Goal: Check status: Check status

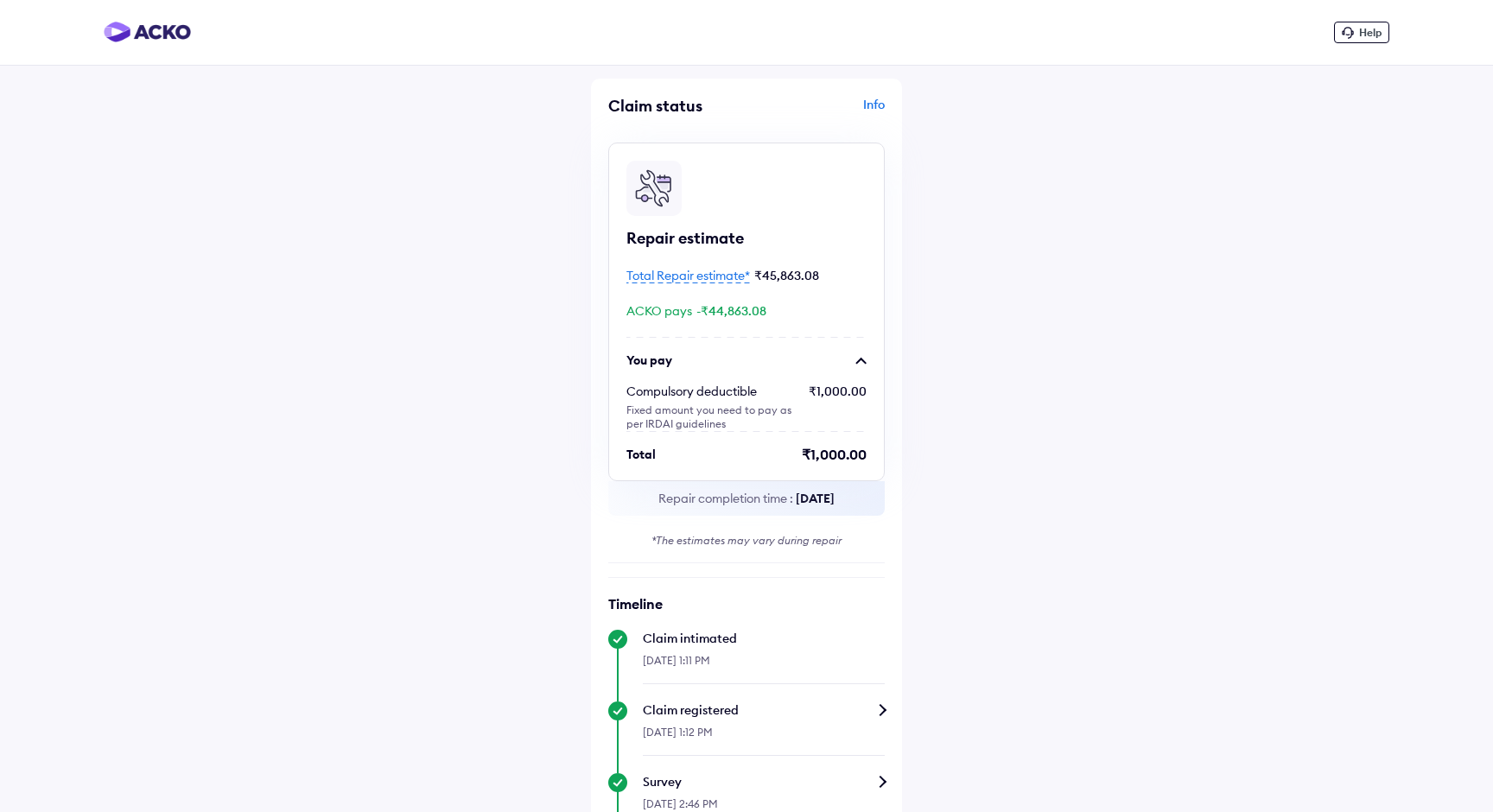
click at [720, 266] on div "Total Repair estimate* ₹45,863.08" at bounding box center [746, 275] width 240 height 18
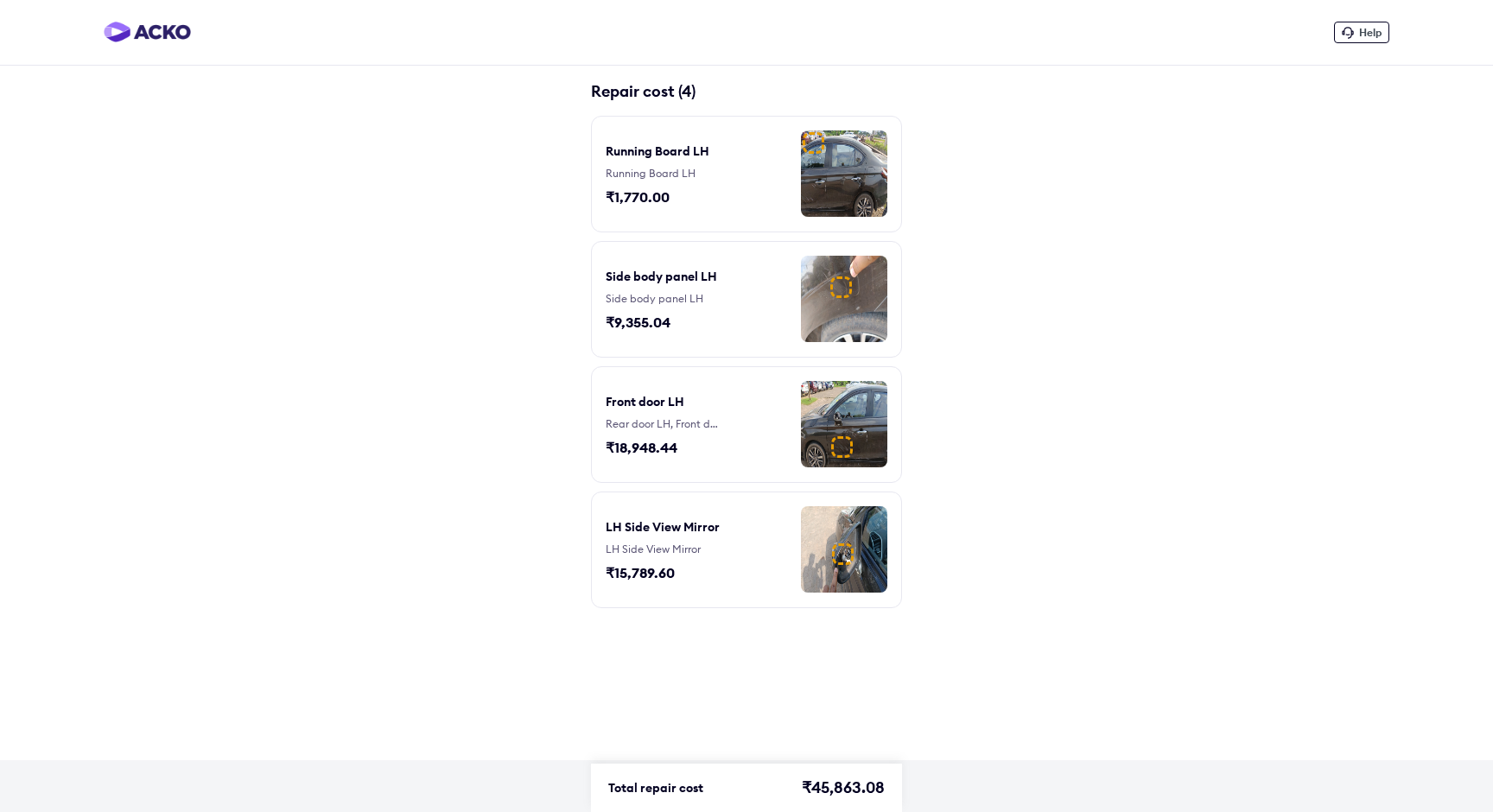
click at [696, 204] on div "Running Board LH Running Board LH ₹1,770.00" at bounding box center [671, 174] width 129 height 87
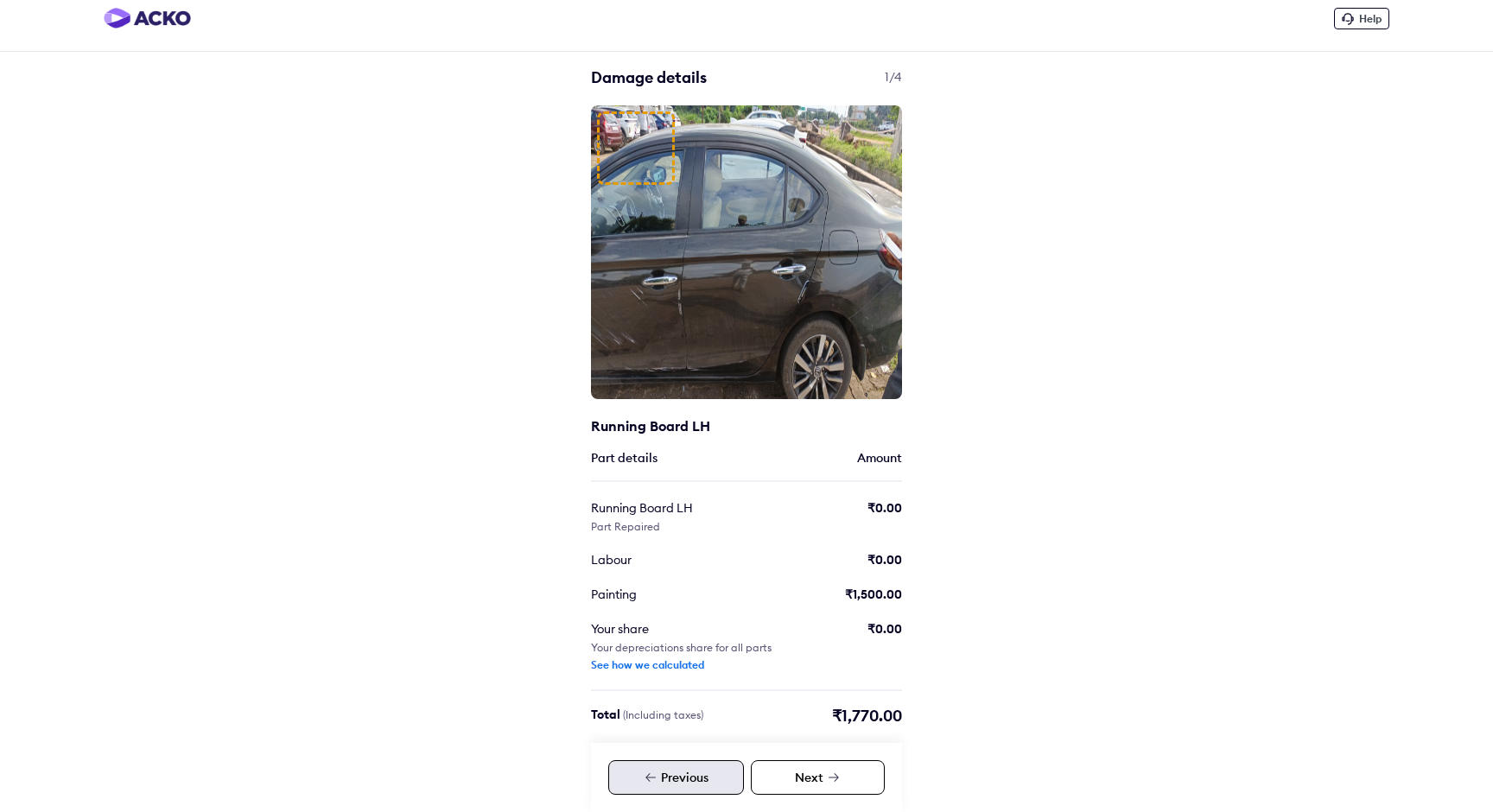
scroll to position [14, 0]
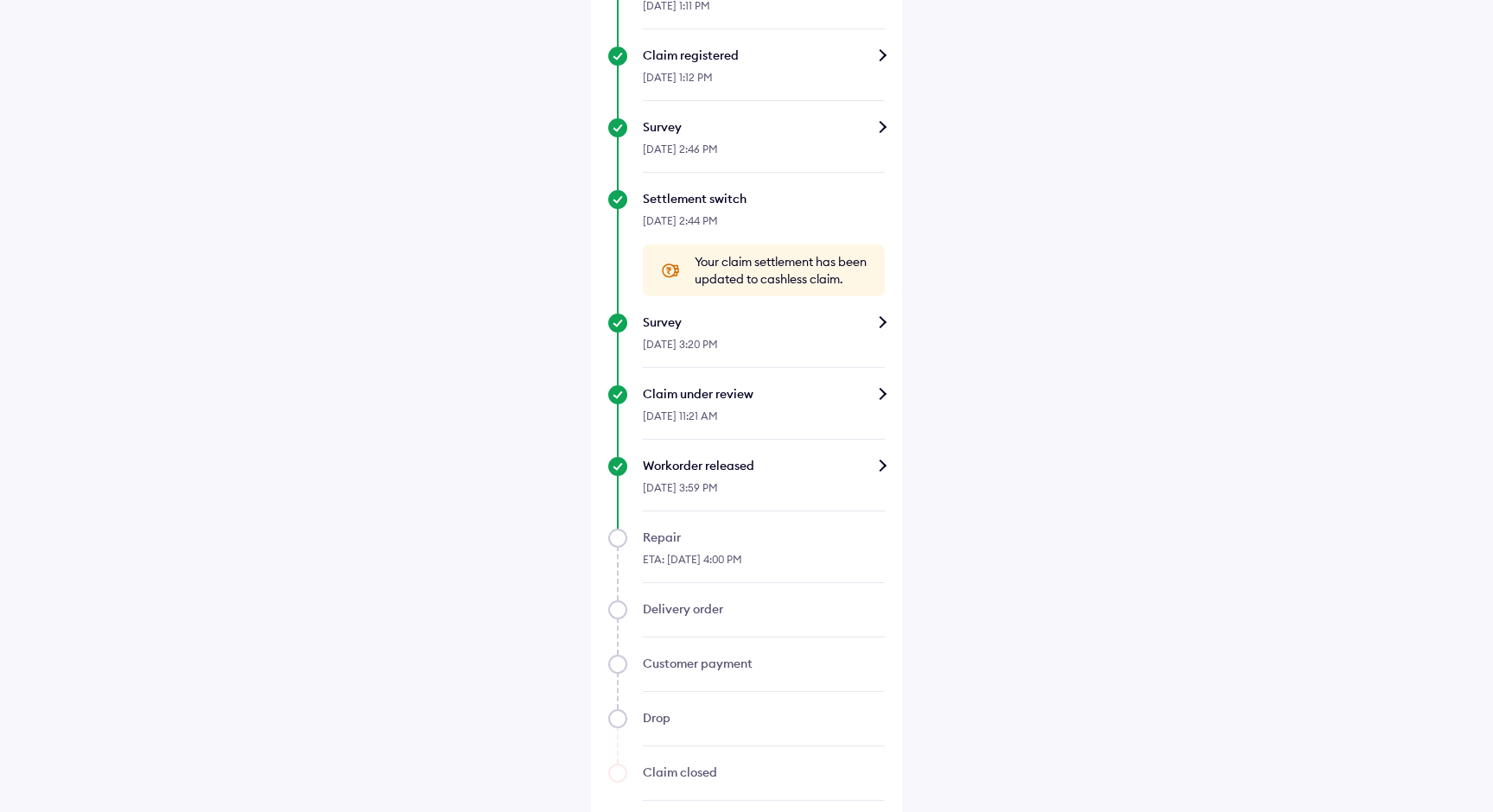
scroll to position [656, 0]
click at [822, 510] on div "[DATE] 3:59 PM" at bounding box center [763, 491] width 242 height 37
click at [879, 473] on div "Workorder released" at bounding box center [763, 464] width 242 height 17
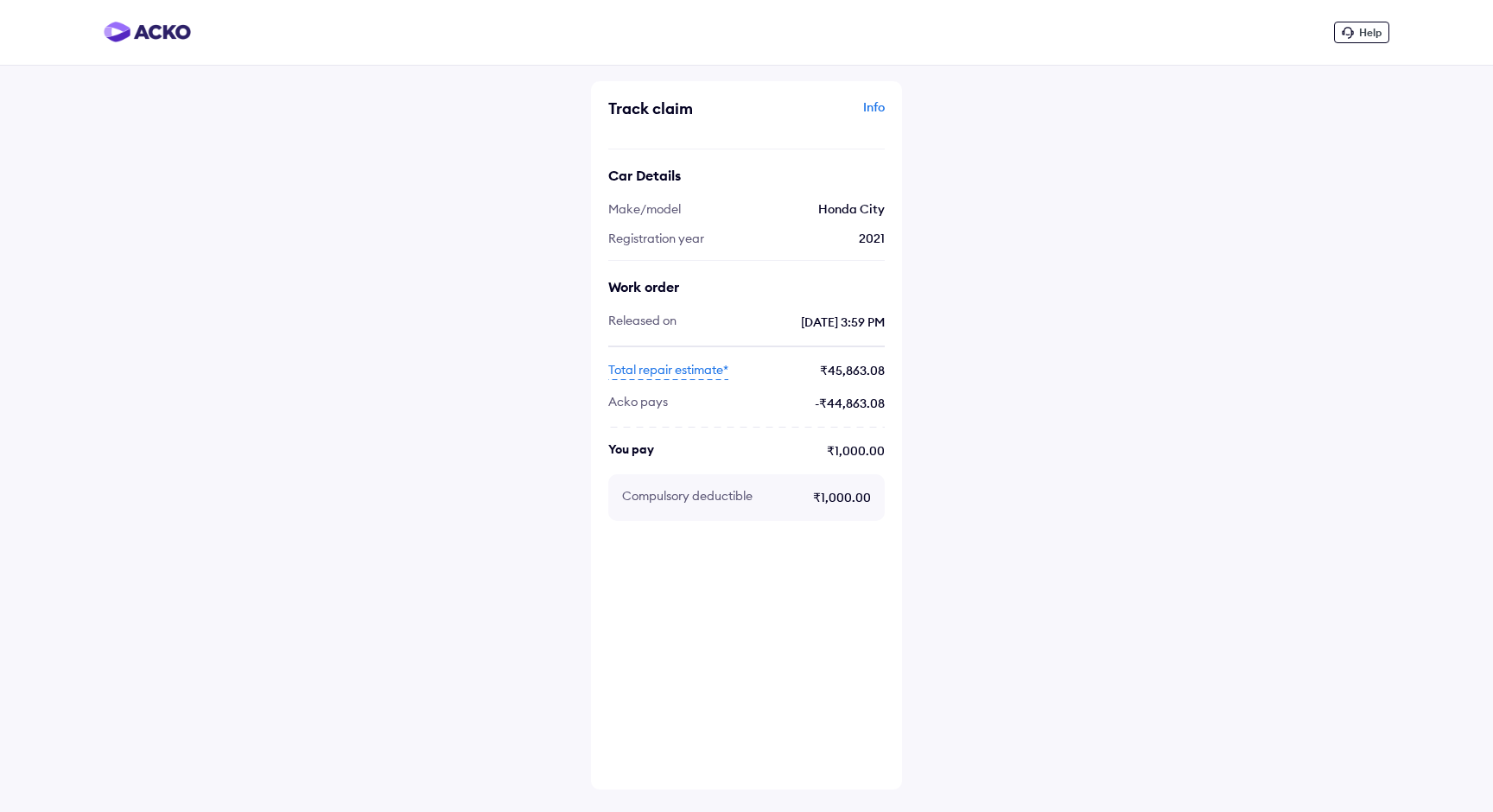
click at [681, 375] on span "Total repair estimate*" at bounding box center [668, 370] width 120 height 19
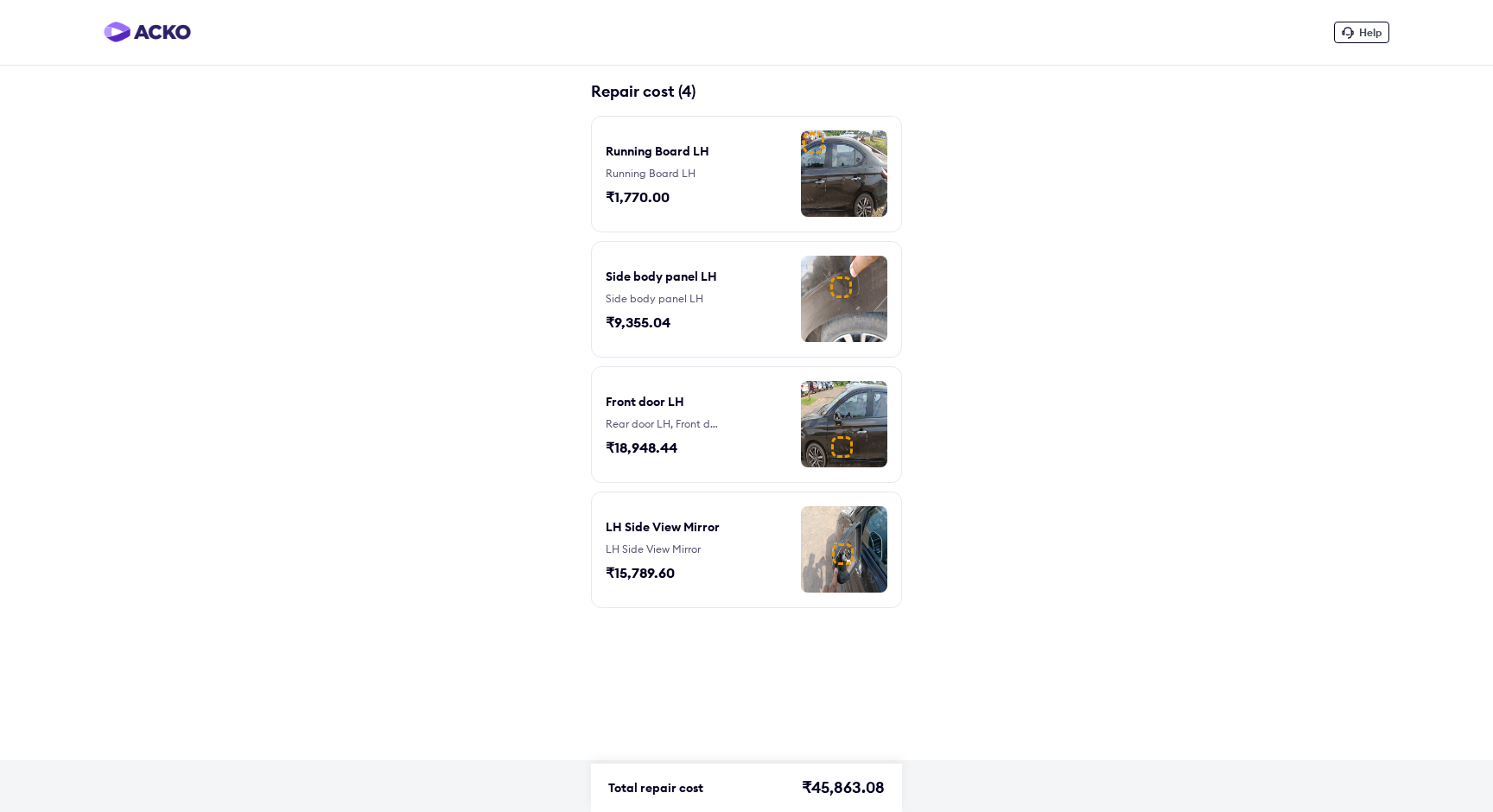
click at [647, 406] on div "Front door LH" at bounding box center [645, 401] width 78 height 17
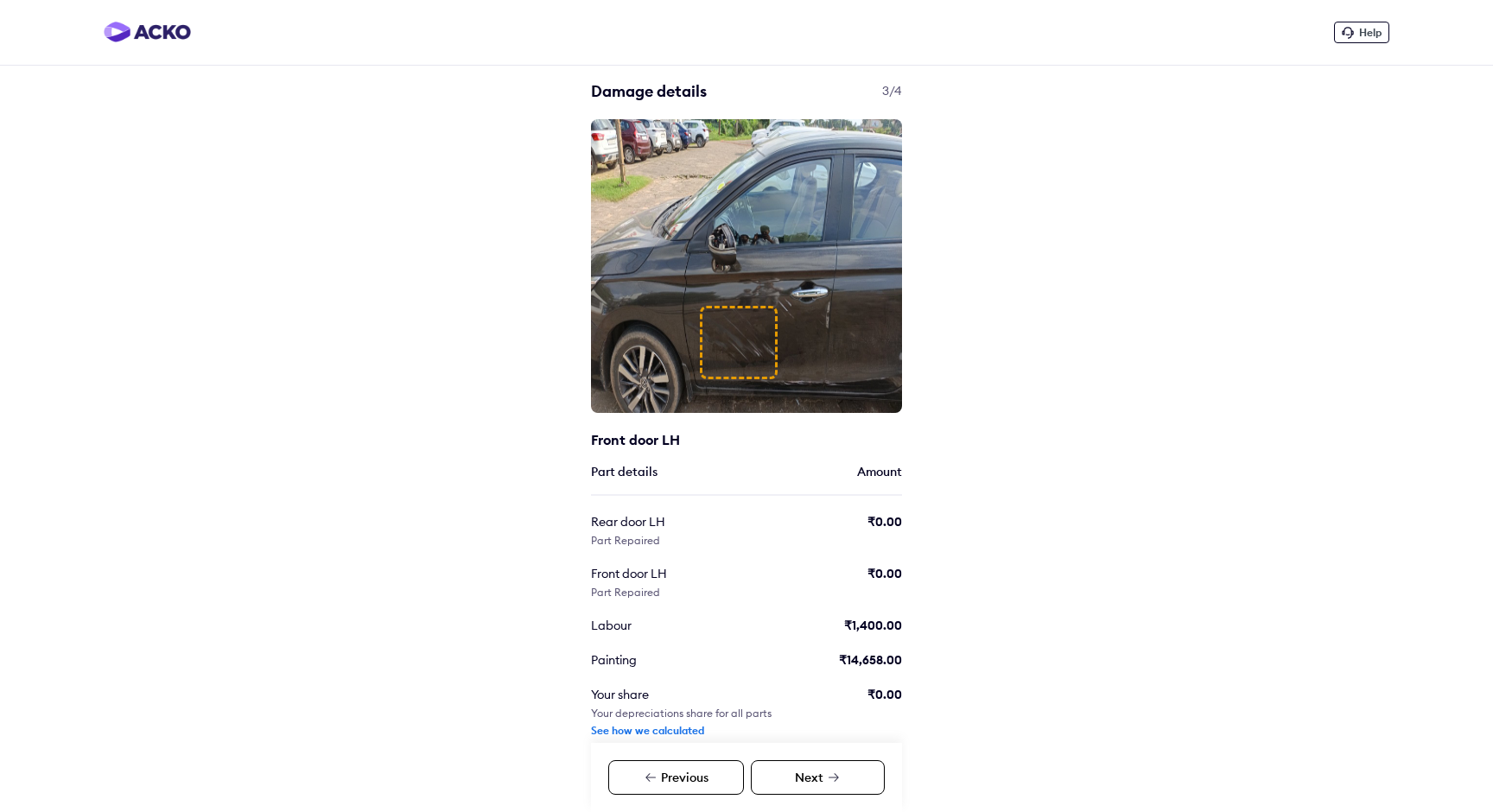
click at [676, 778] on div "Previous" at bounding box center [675, 777] width 136 height 35
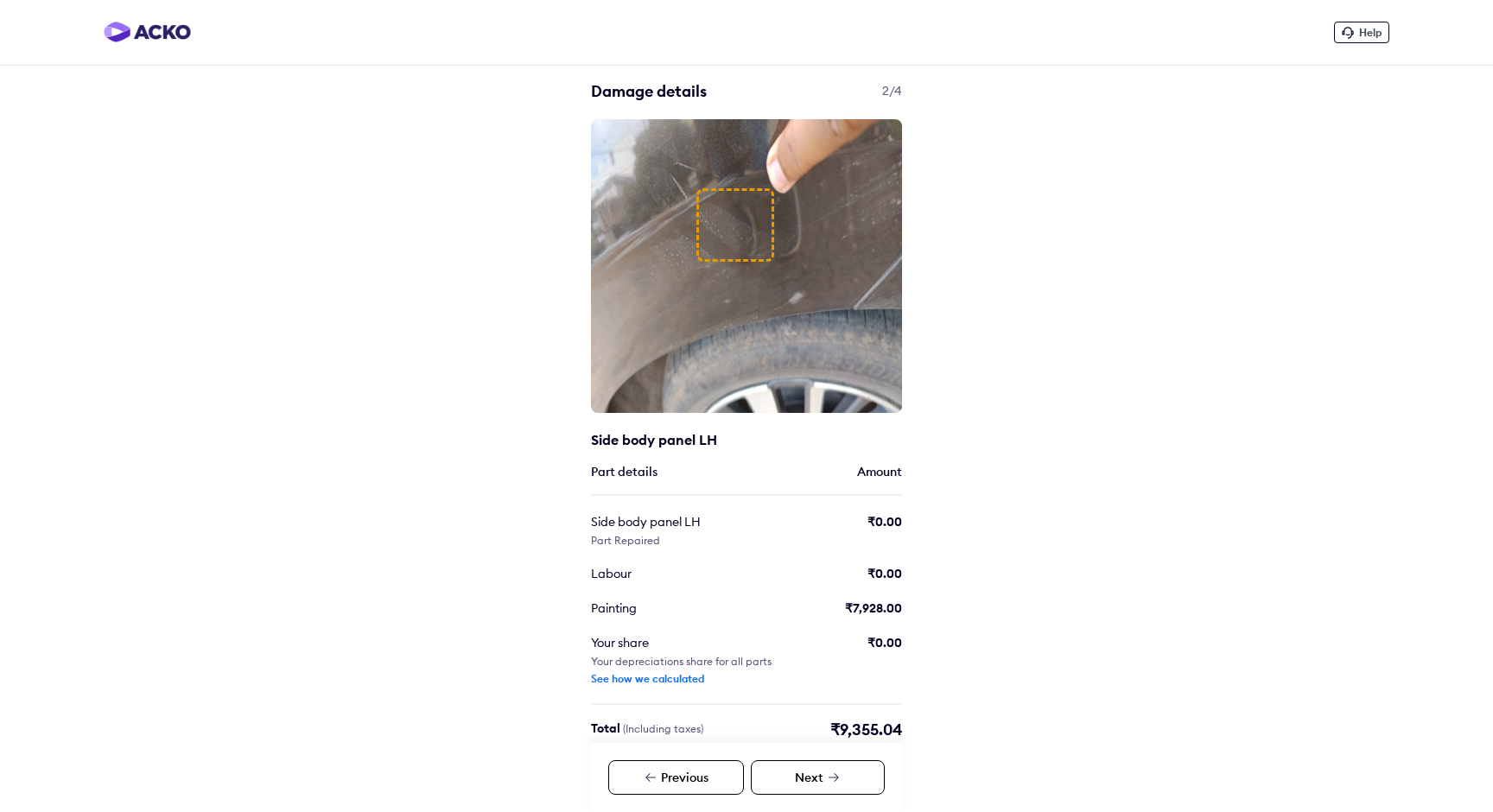
click at [691, 778] on div "Previous" at bounding box center [675, 777] width 136 height 35
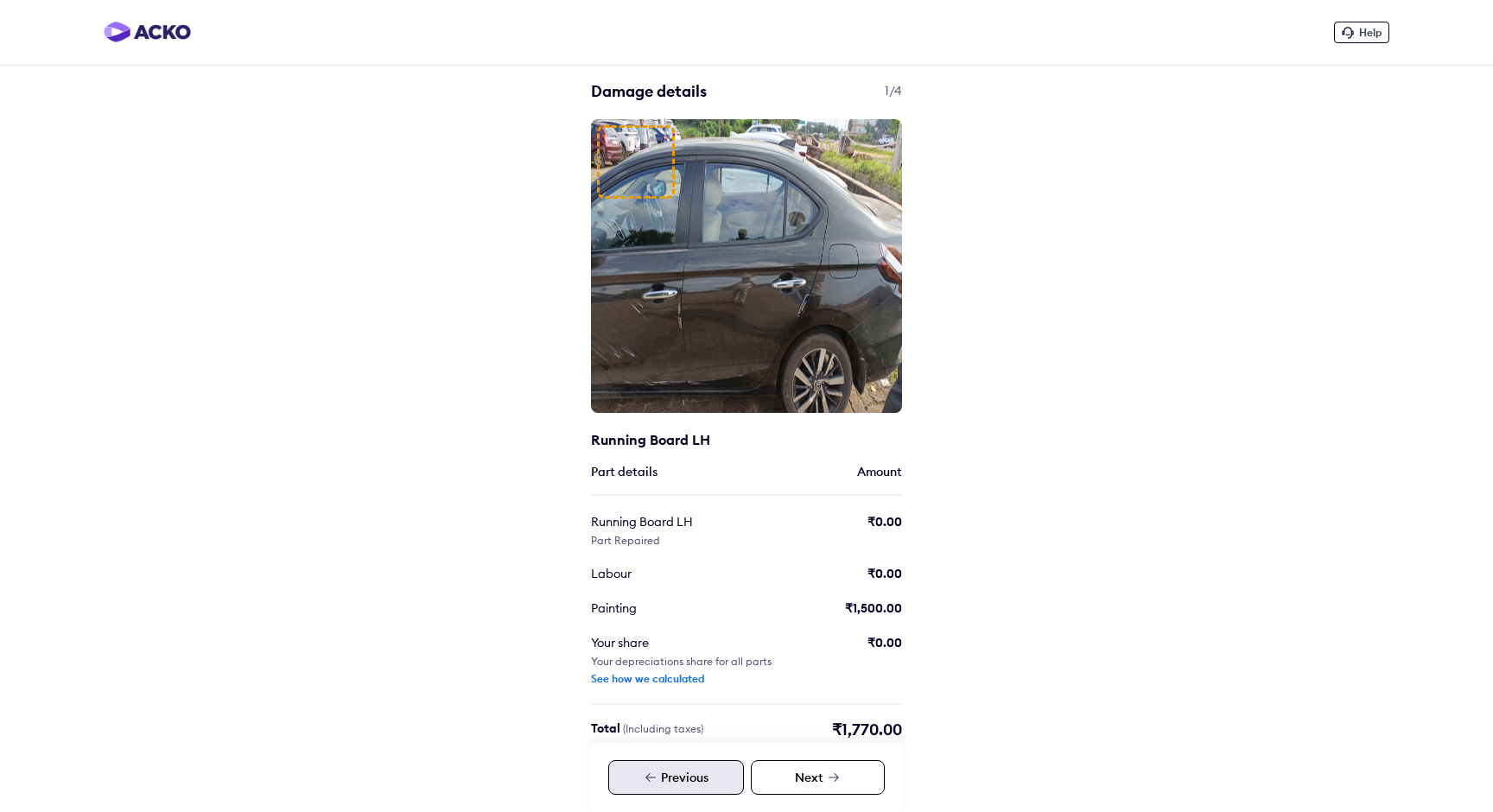
click at [691, 778] on div "Previous" at bounding box center [675, 777] width 136 height 35
click at [156, 41] on img at bounding box center [147, 32] width 87 height 21
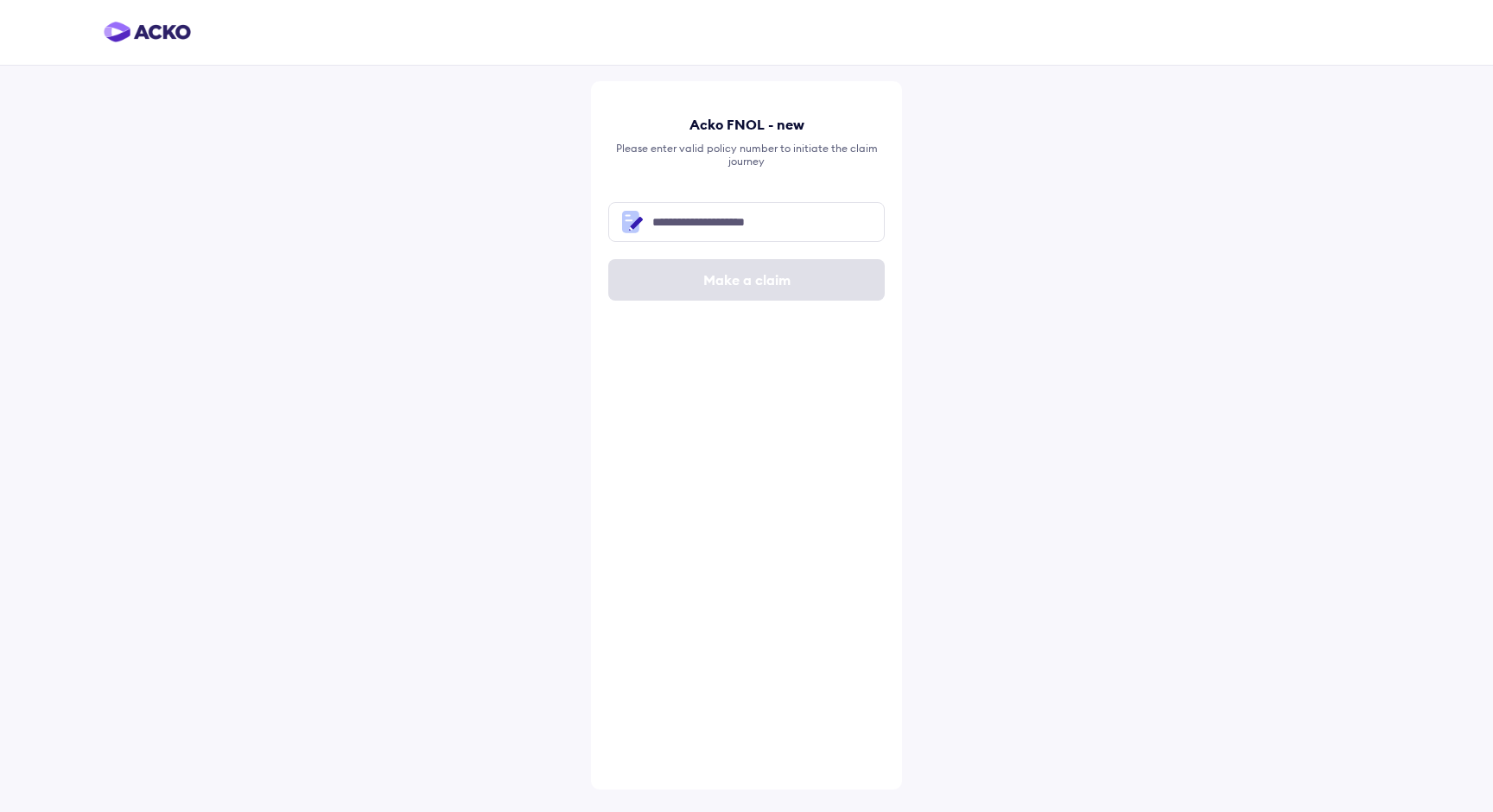
click at [146, 37] on img at bounding box center [147, 32] width 87 height 21
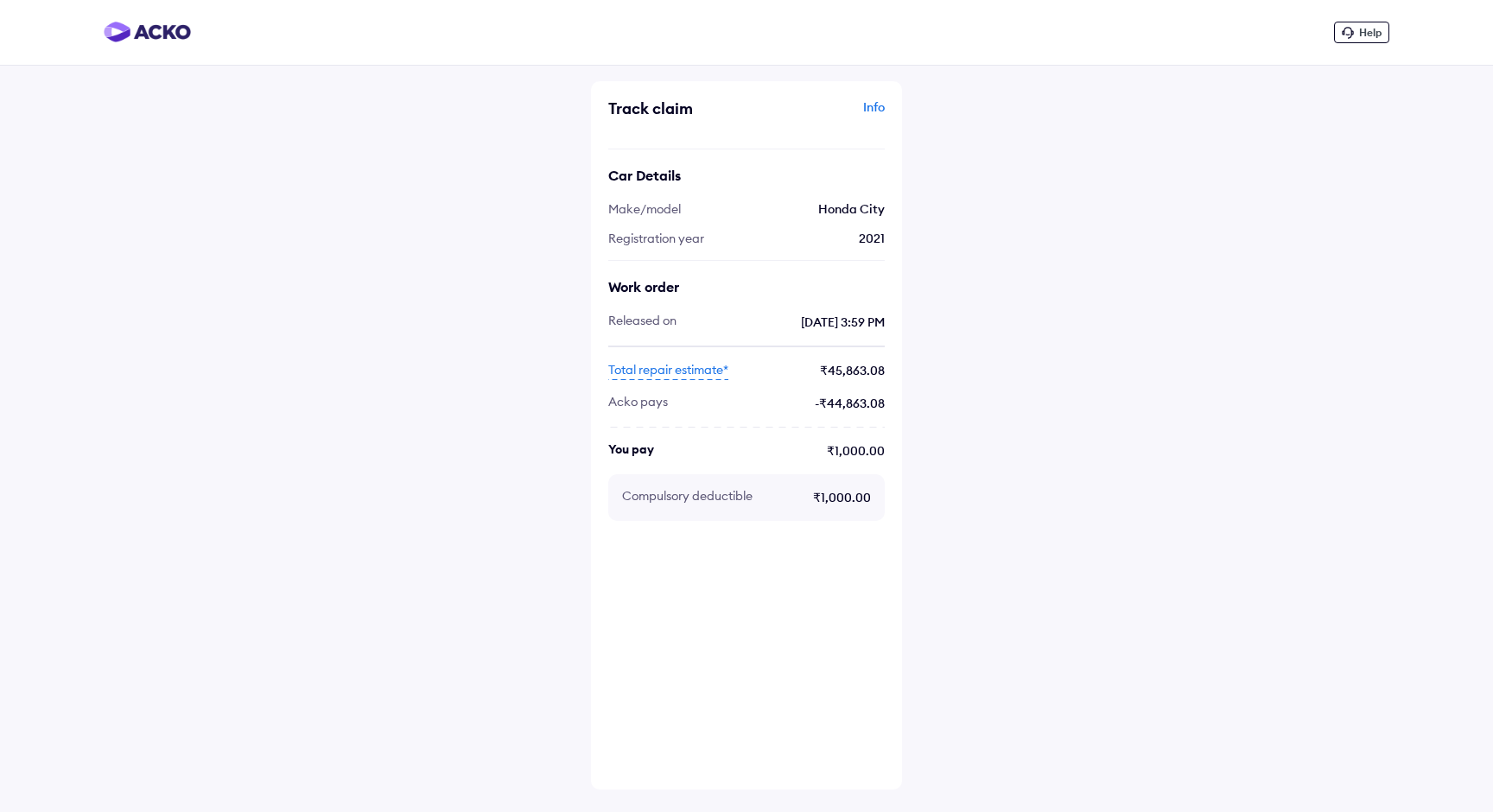
click at [683, 367] on span "Total repair estimate*" at bounding box center [668, 370] width 120 height 19
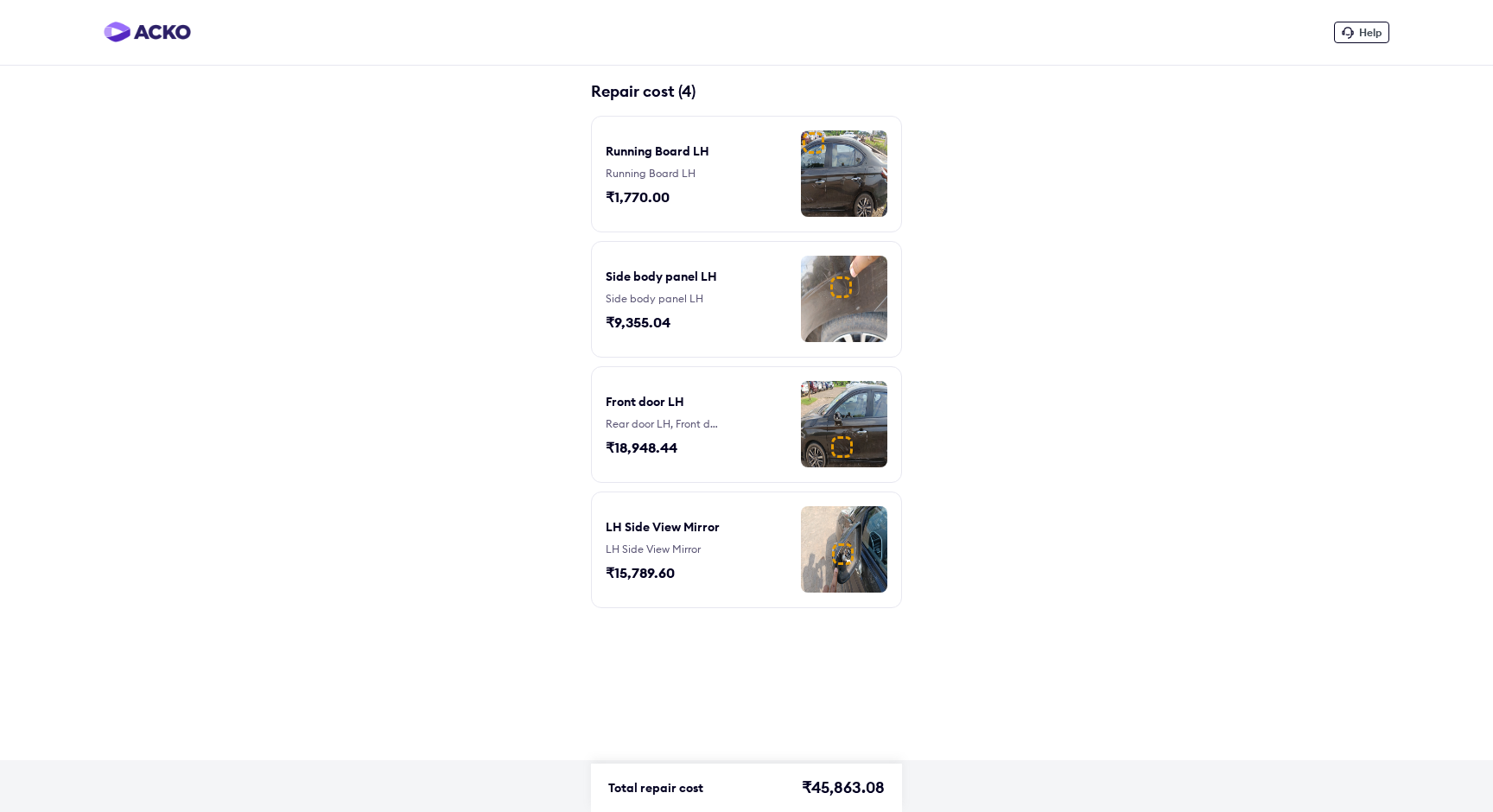
click at [709, 427] on div "Rear door LH, Front door LH" at bounding box center [661, 424] width 112 height 14
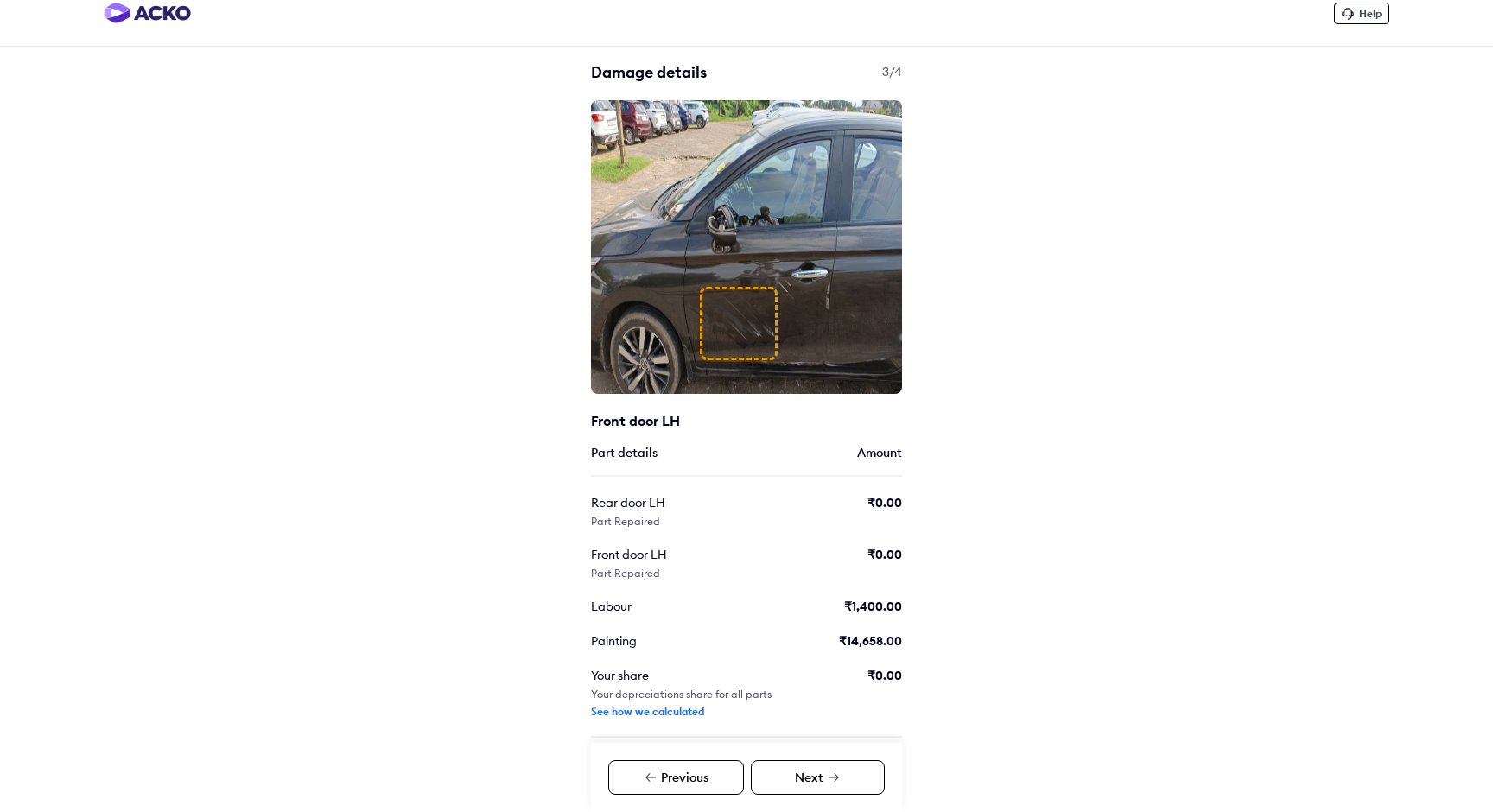
scroll to position [59, 0]
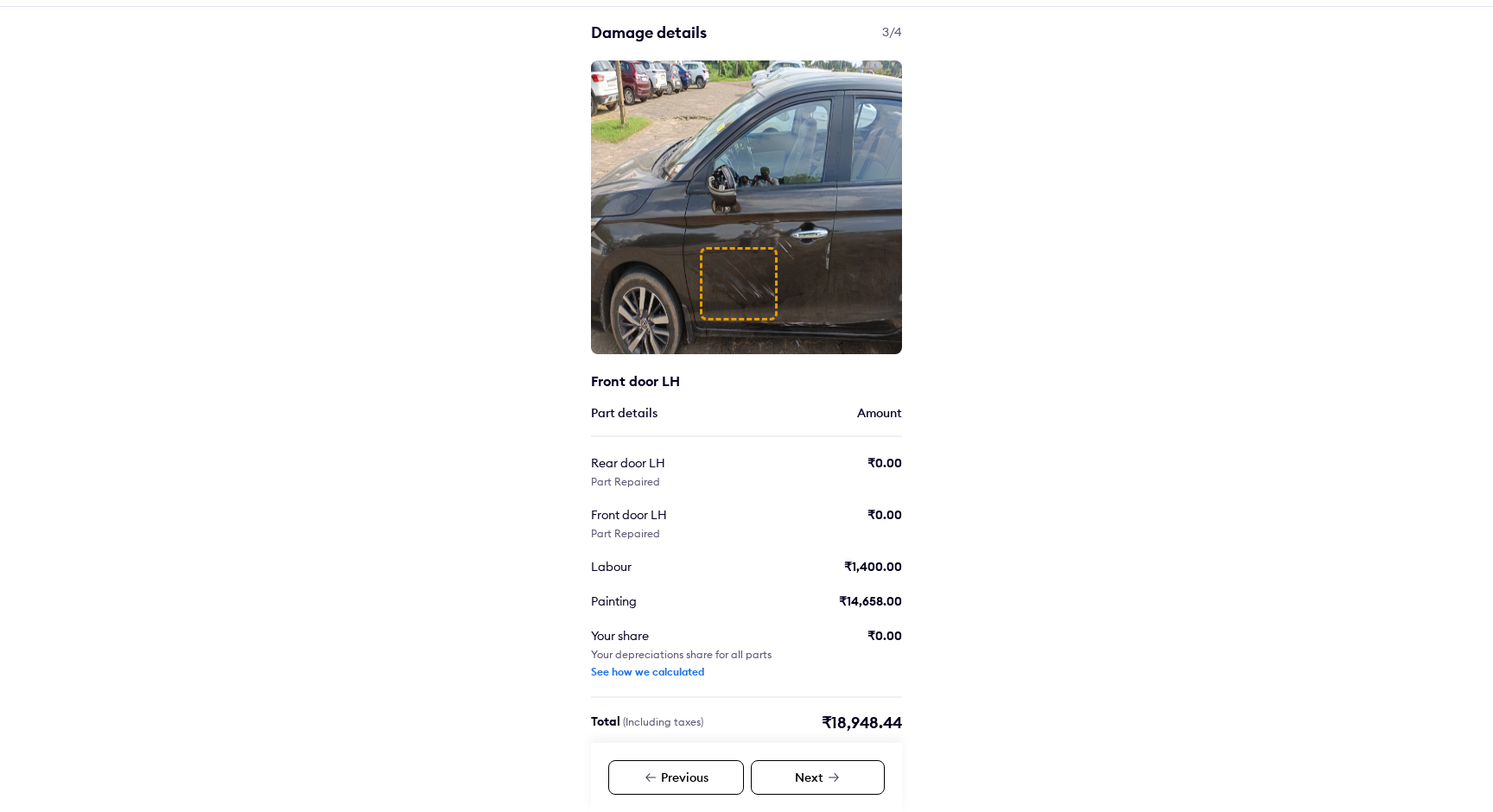
click at [663, 671] on div "See how we calculated" at bounding box center [647, 671] width 113 height 14
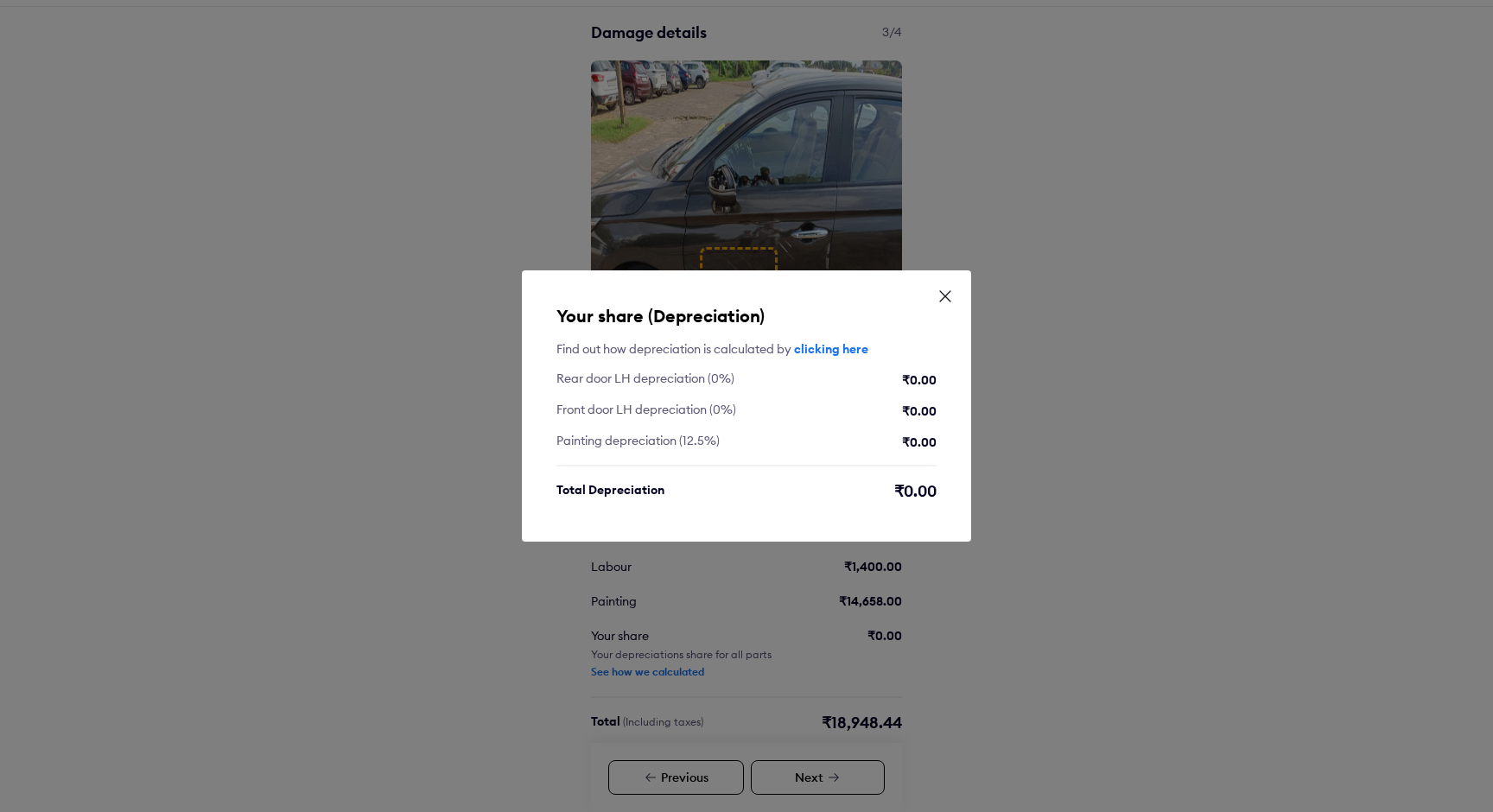
click at [946, 299] on icon at bounding box center [944, 296] width 17 height 17
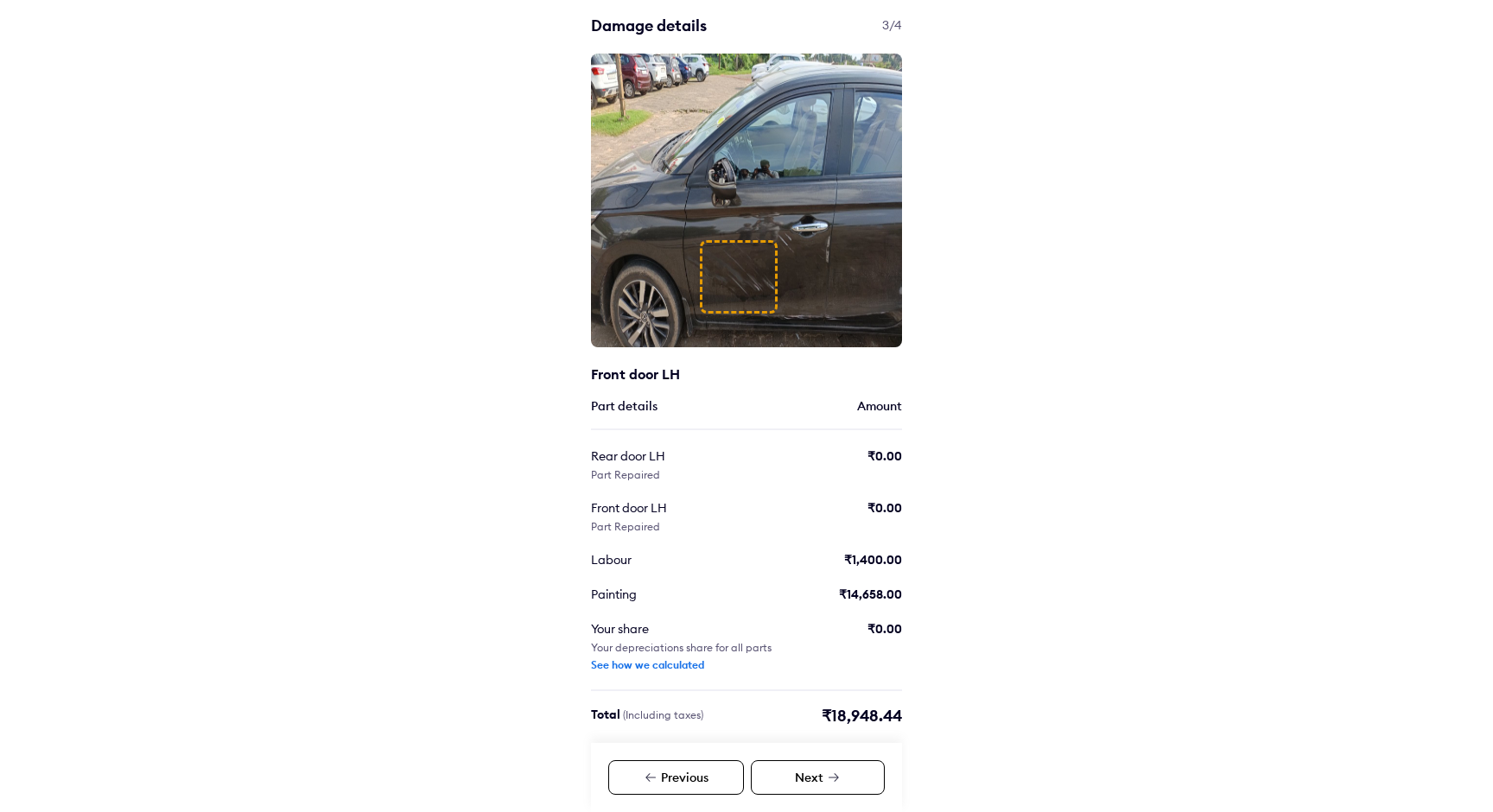
scroll to position [65, 0]
click at [684, 782] on div "Previous" at bounding box center [675, 777] width 136 height 35
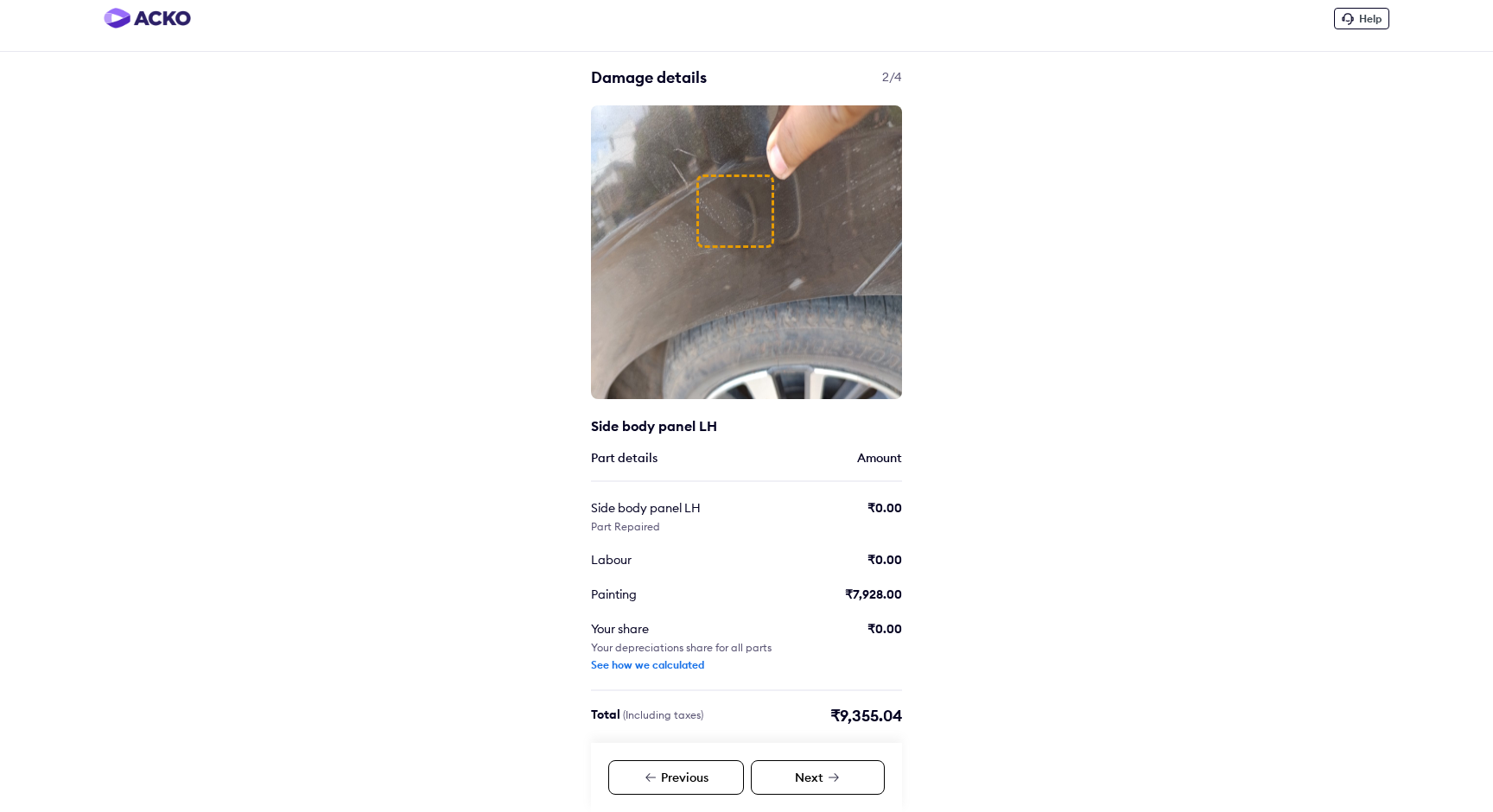
click at [822, 780] on div "Next" at bounding box center [817, 777] width 134 height 35
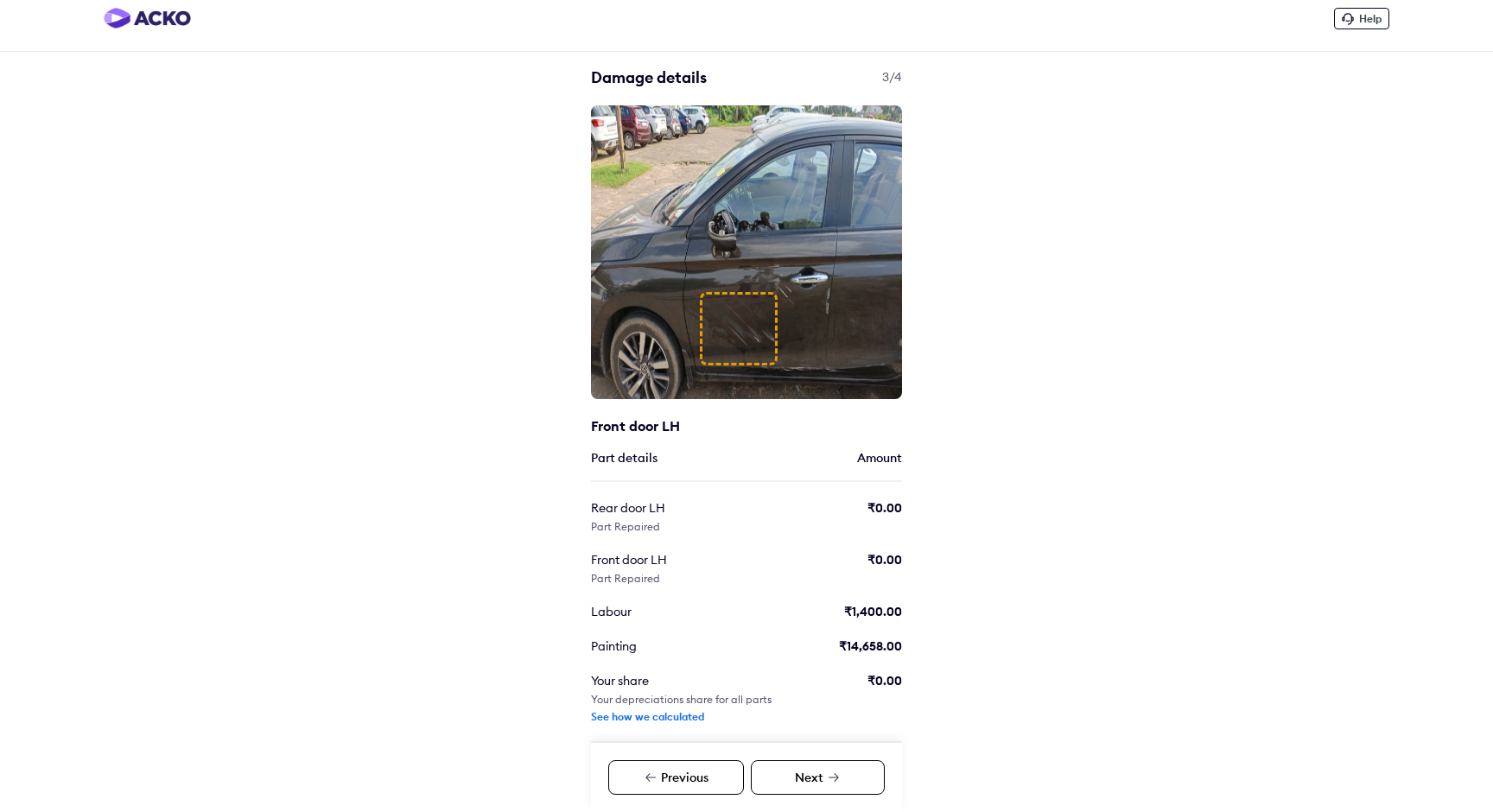
click at [827, 776] on icon at bounding box center [833, 777] width 14 height 14
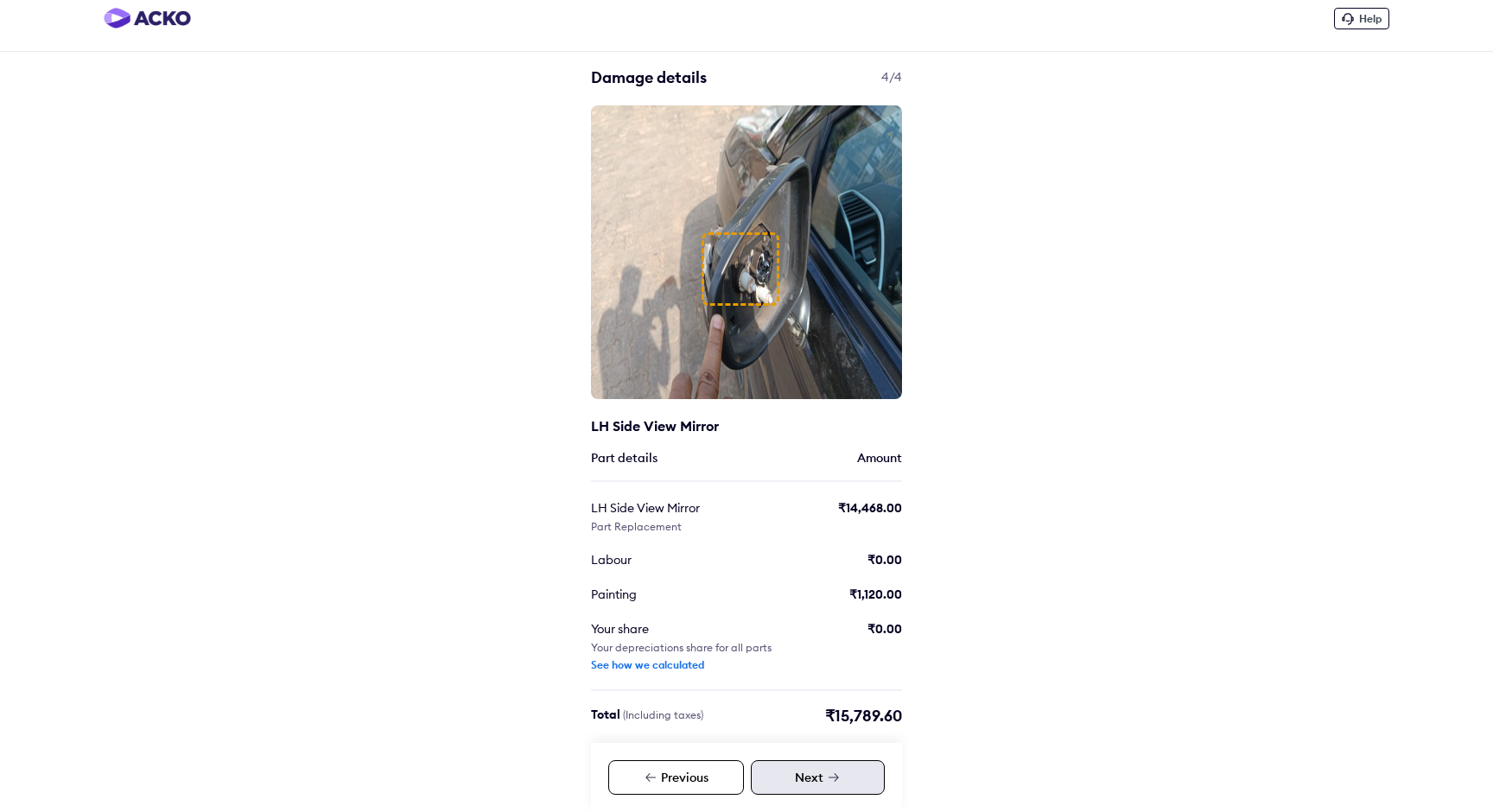
scroll to position [14, 0]
click at [678, 774] on div "Previous" at bounding box center [675, 777] width 136 height 35
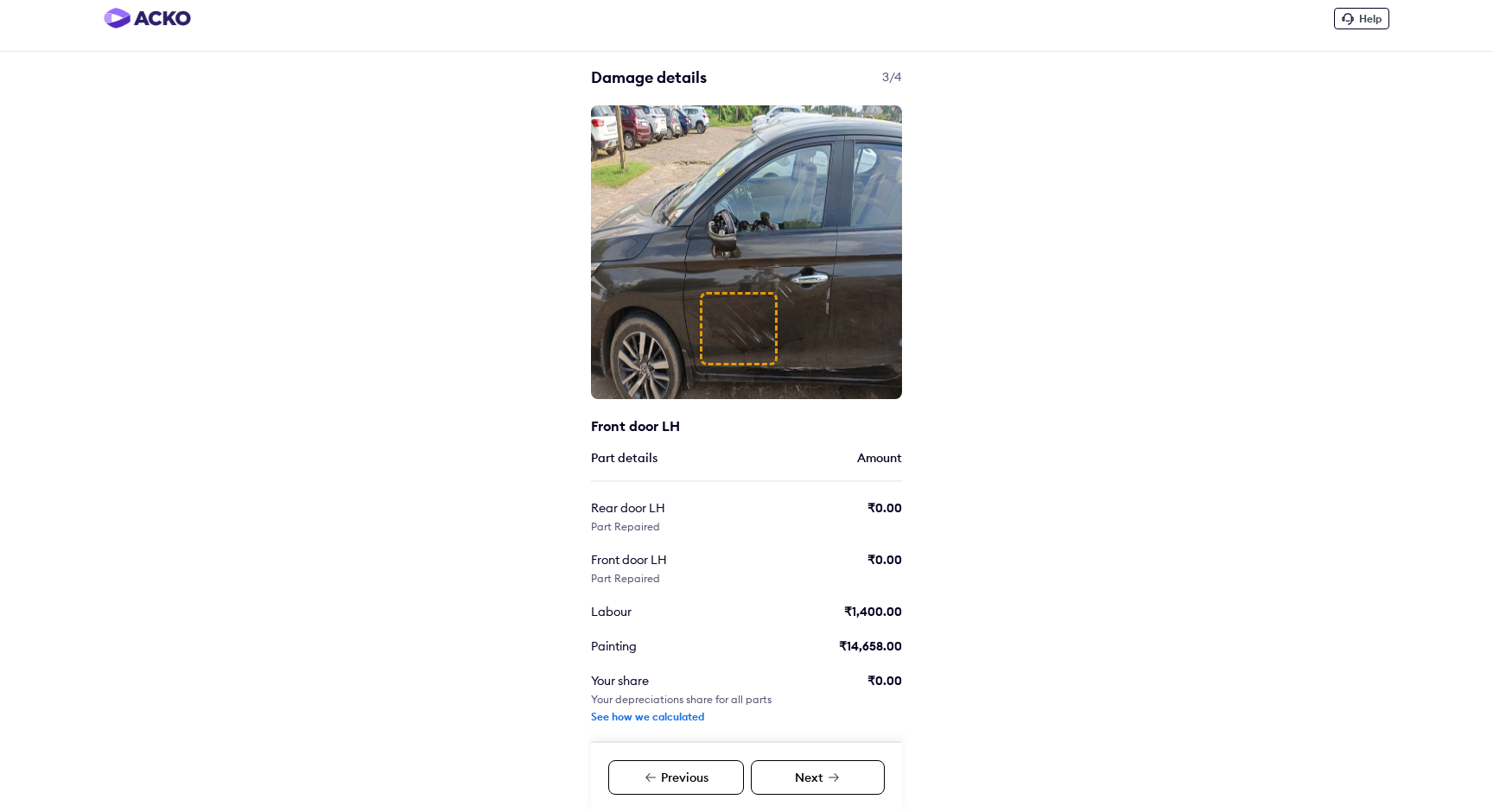
click at [678, 774] on div "Previous" at bounding box center [675, 777] width 136 height 35
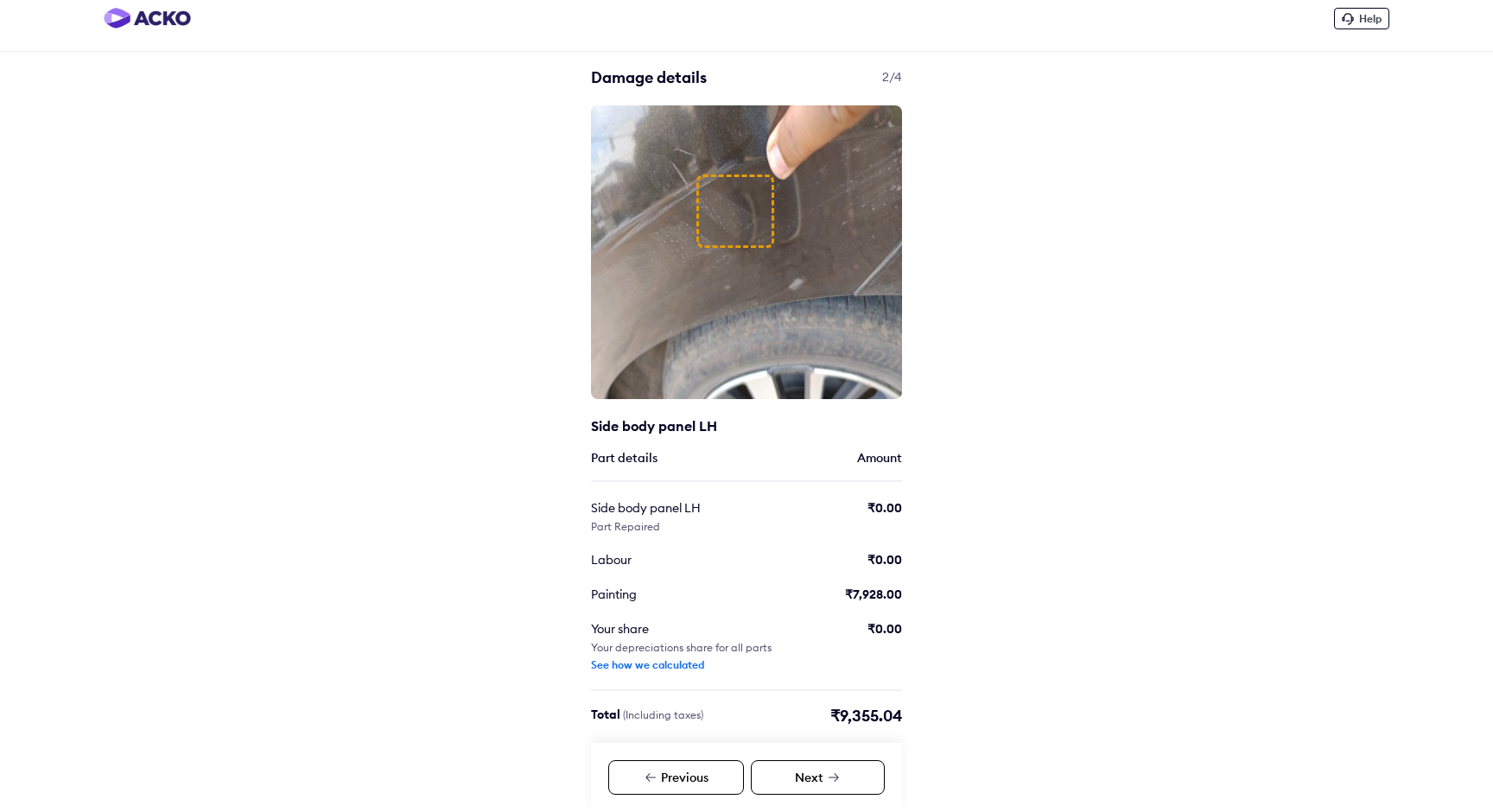
click at [678, 774] on div "Previous" at bounding box center [675, 777] width 136 height 35
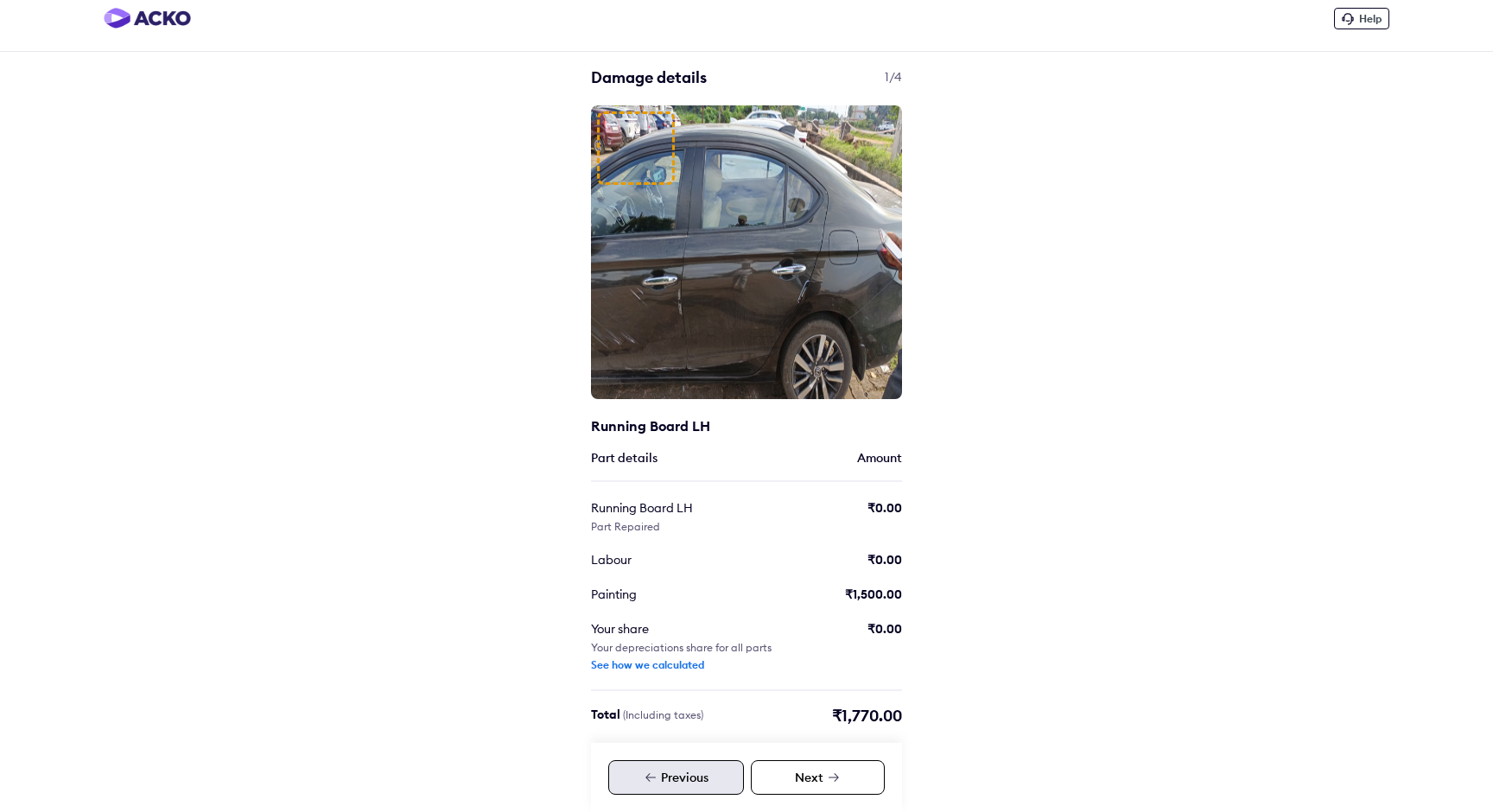
click at [678, 774] on div "Previous" at bounding box center [675, 777] width 136 height 35
click at [835, 777] on icon at bounding box center [833, 777] width 10 height 8
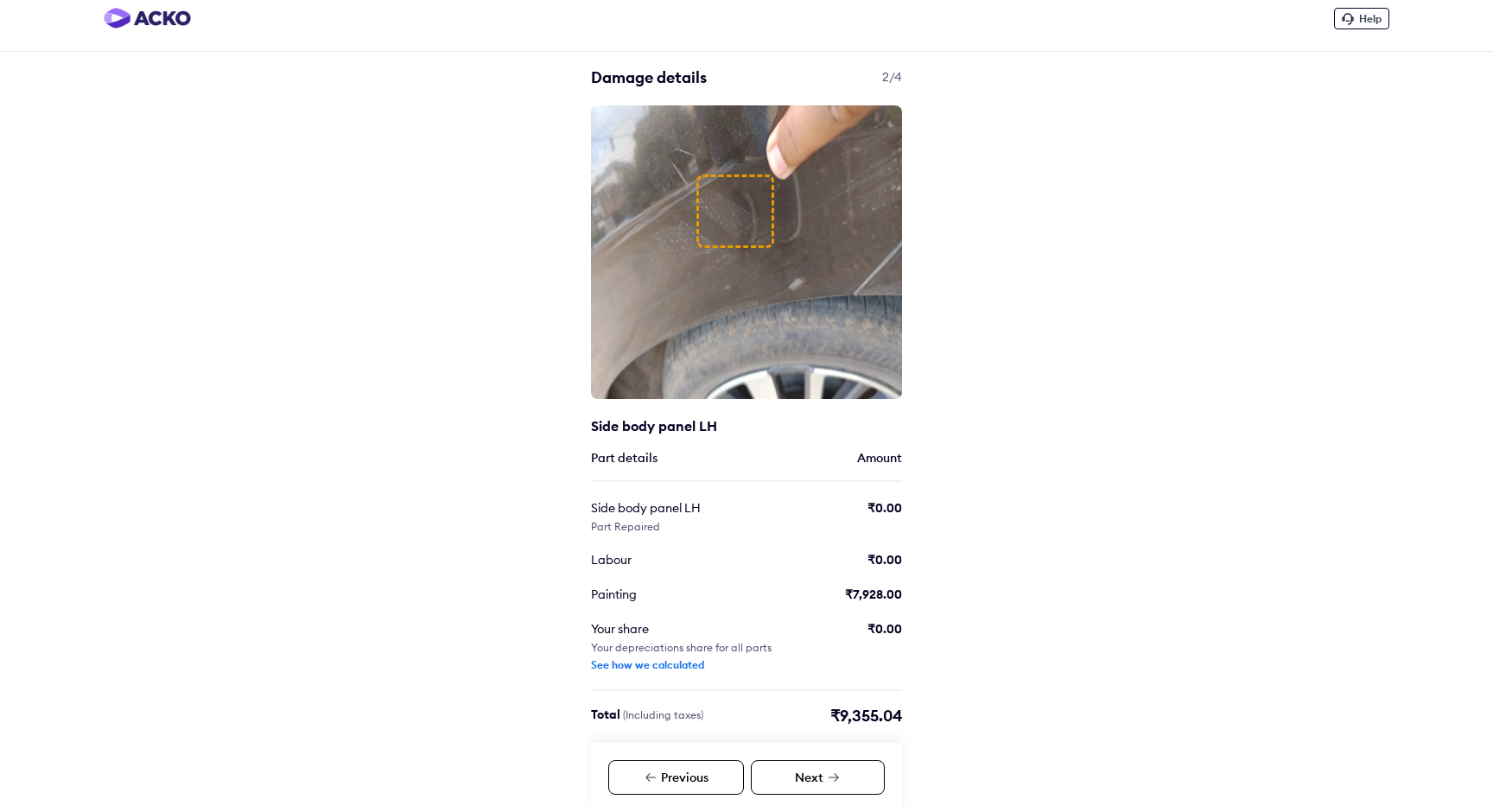
click at [835, 777] on icon at bounding box center [833, 777] width 10 height 8
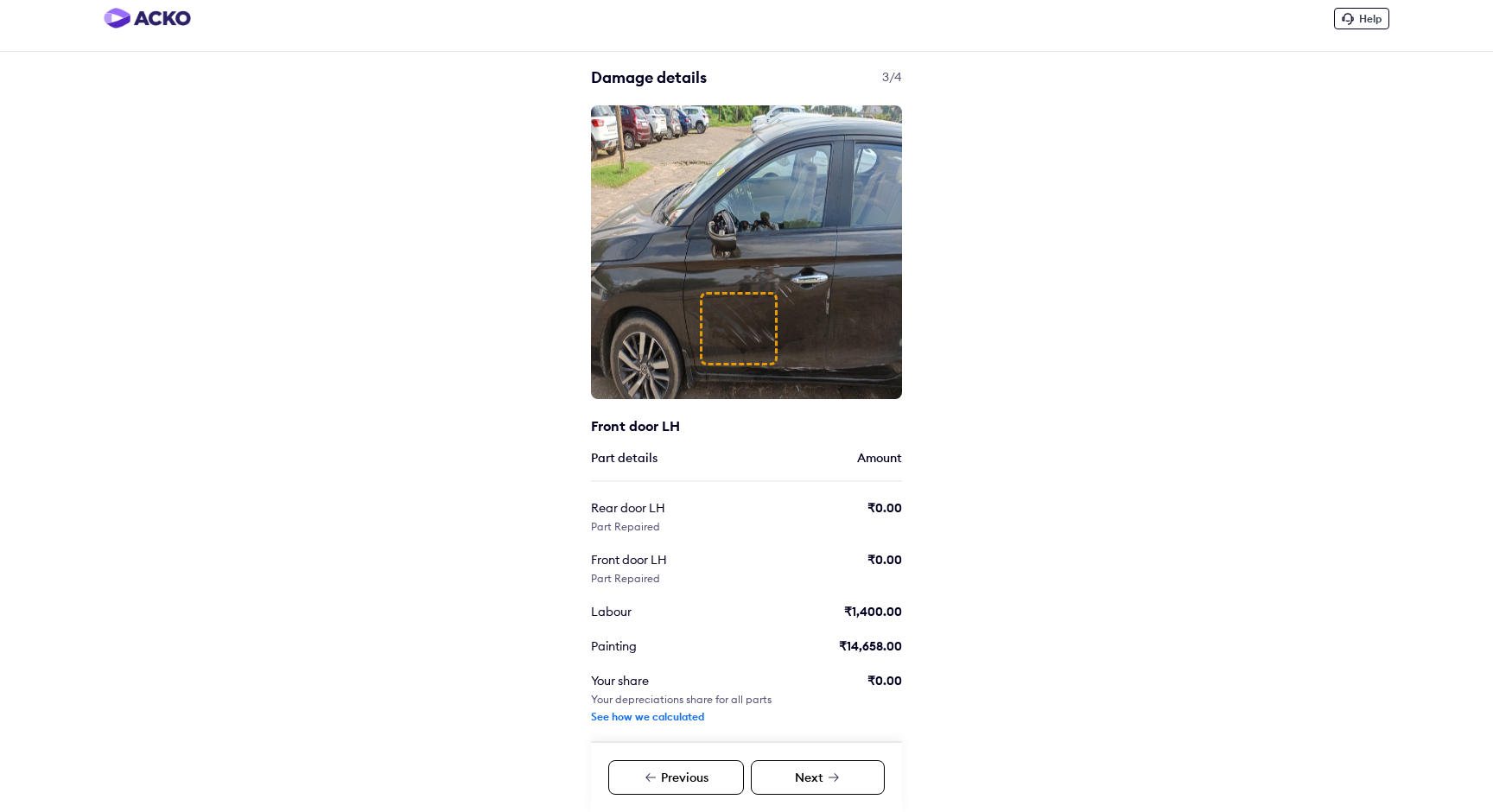
click at [835, 777] on icon at bounding box center [833, 777] width 10 height 8
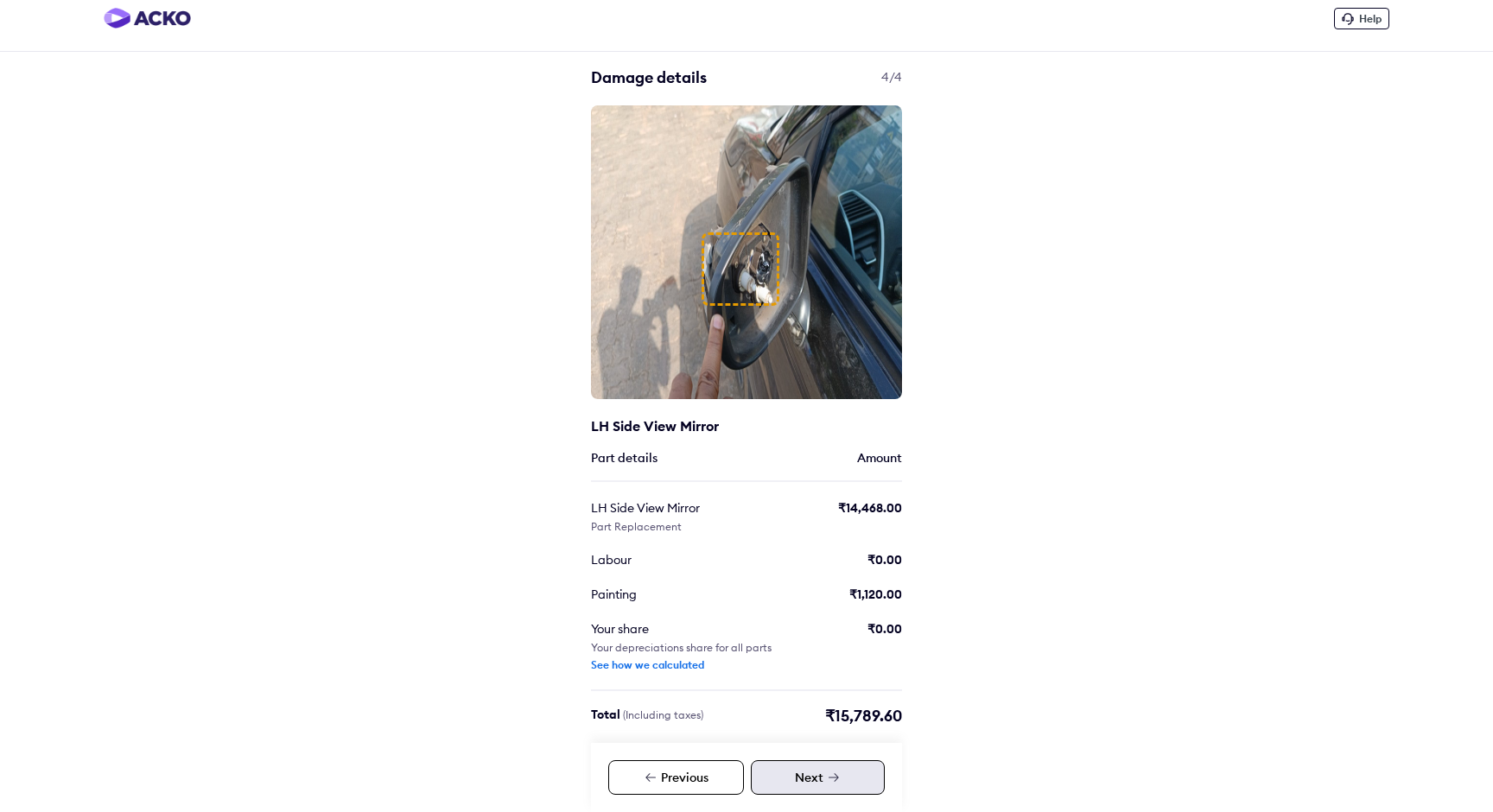
click at [835, 777] on icon at bounding box center [833, 777] width 10 height 8
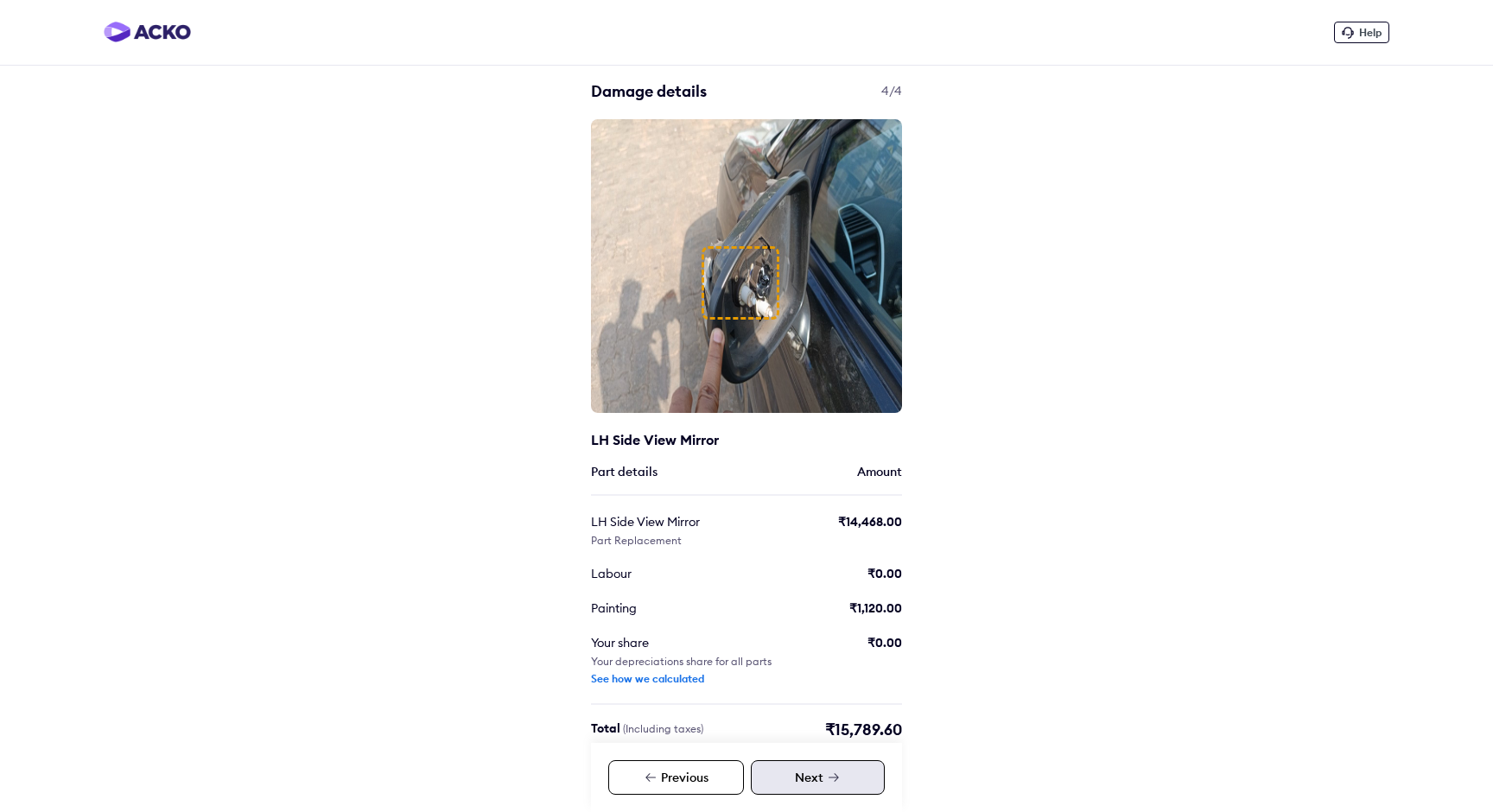
click at [155, 34] on img at bounding box center [147, 32] width 87 height 21
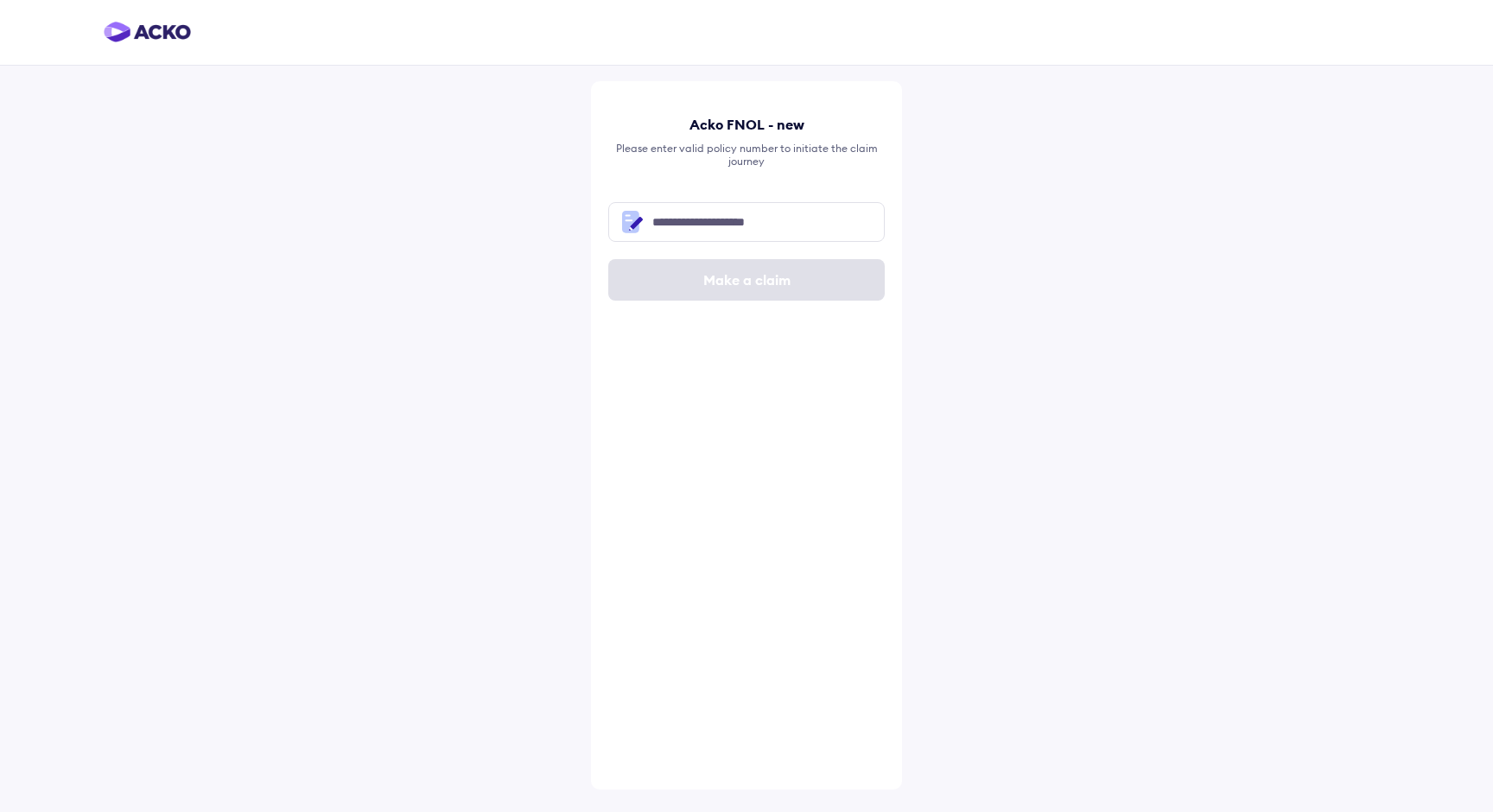
click at [169, 26] on img at bounding box center [147, 32] width 87 height 21
